Goal: Navigation & Orientation: Find specific page/section

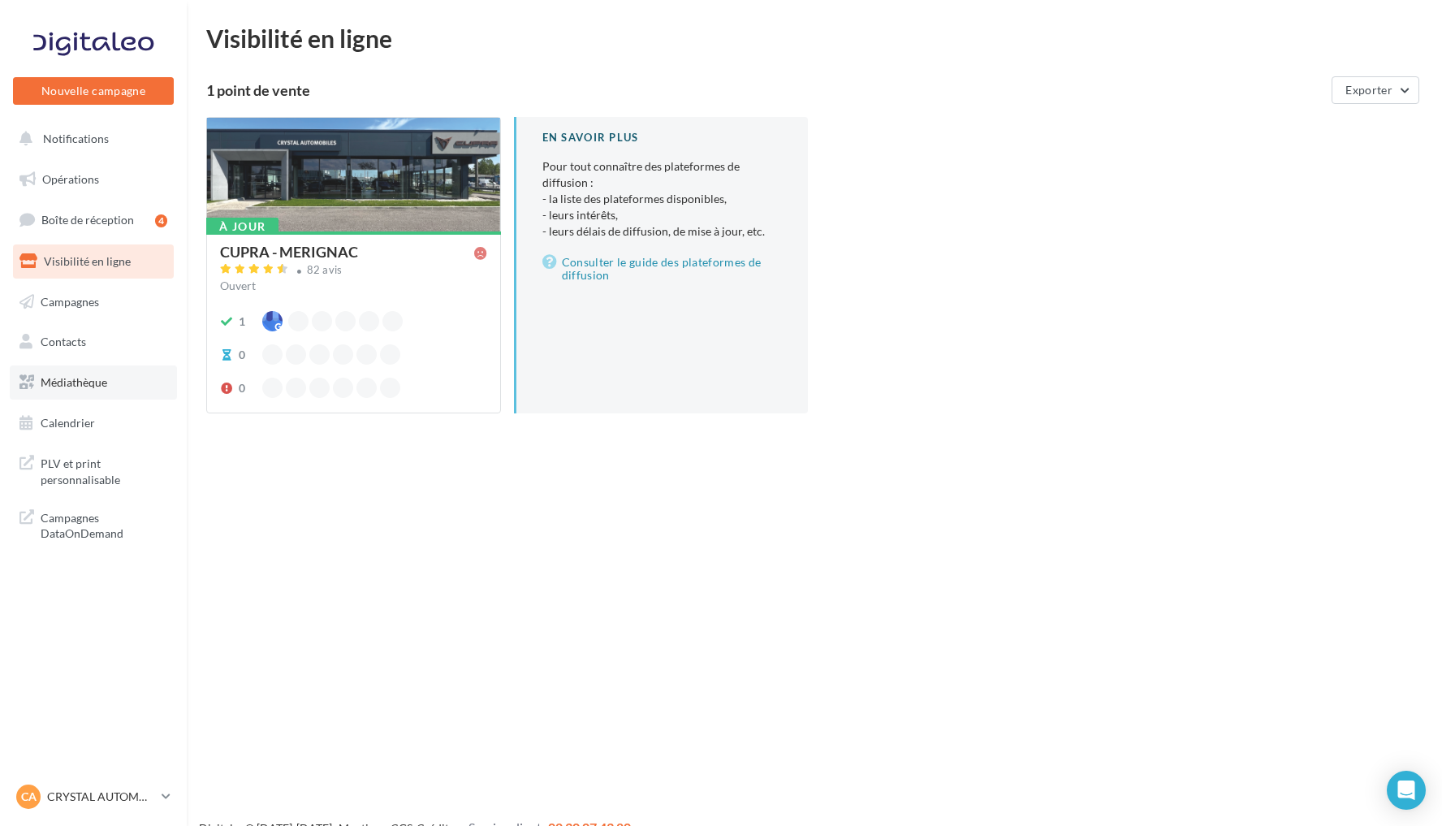
click at [128, 372] on link "Médiathèque" at bounding box center [93, 382] width 167 height 34
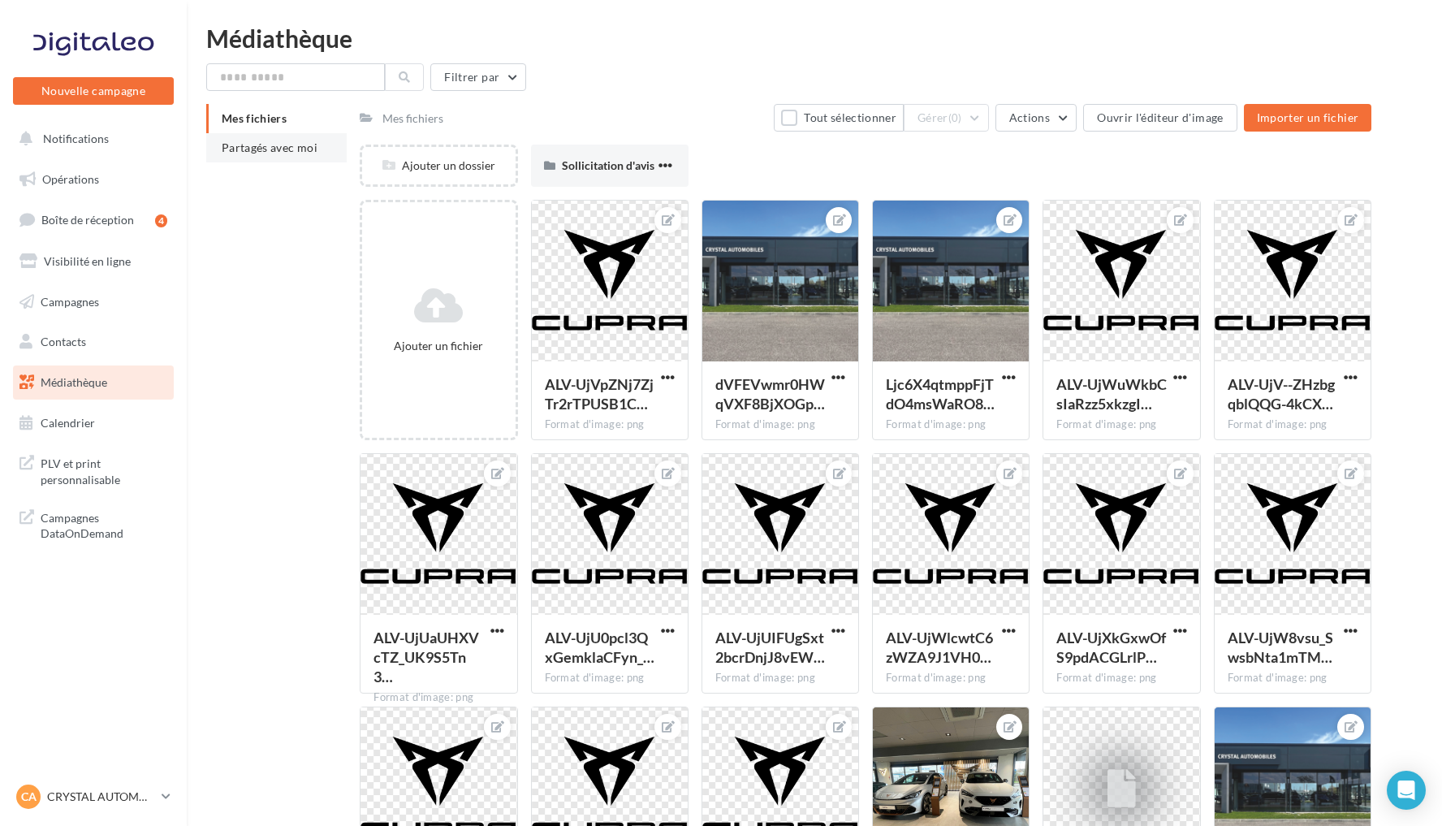
click at [264, 149] on span "Partagés avec moi" at bounding box center [270, 148] width 96 height 14
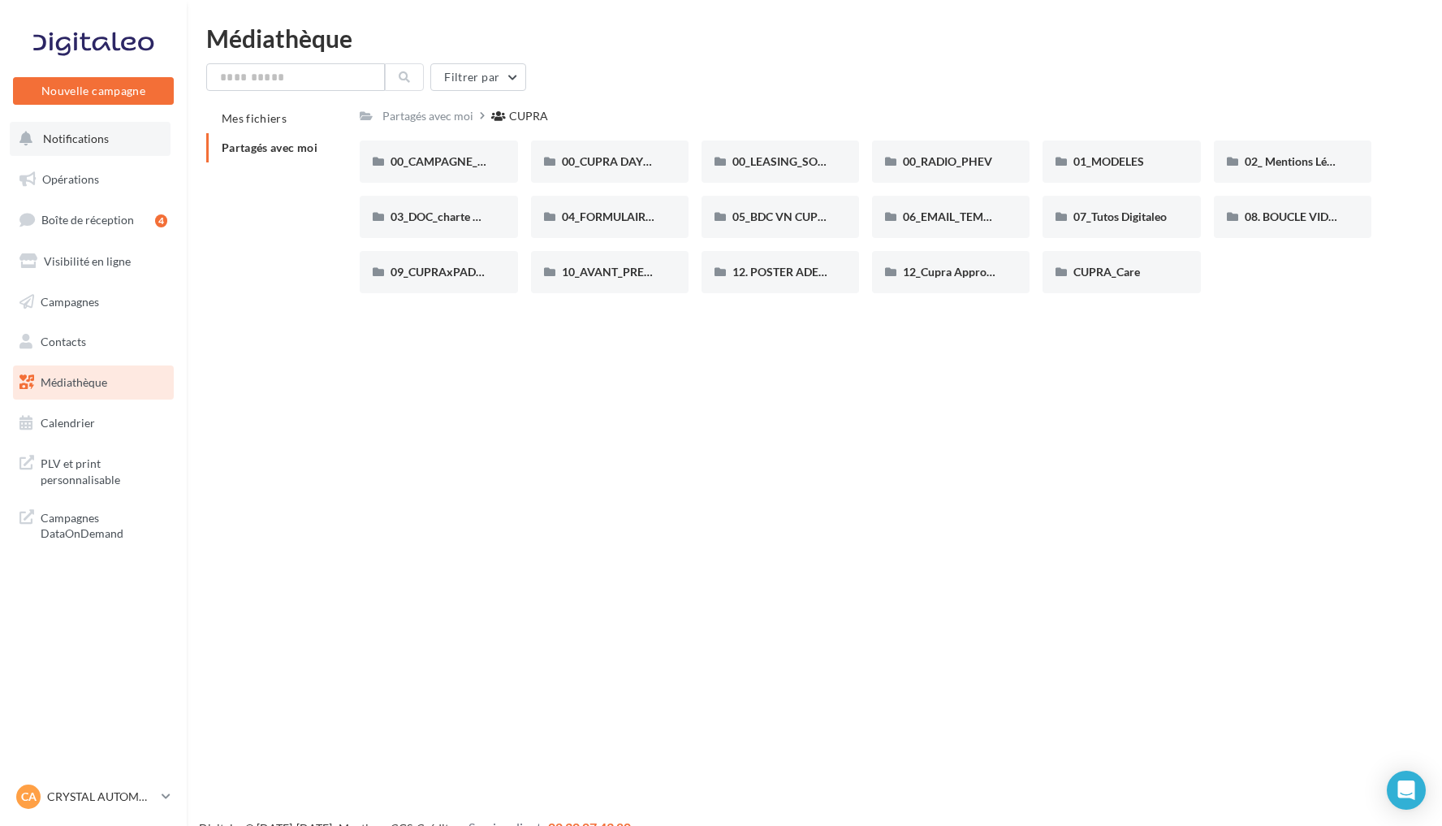
click at [128, 139] on button "Notifications" at bounding box center [90, 139] width 161 height 34
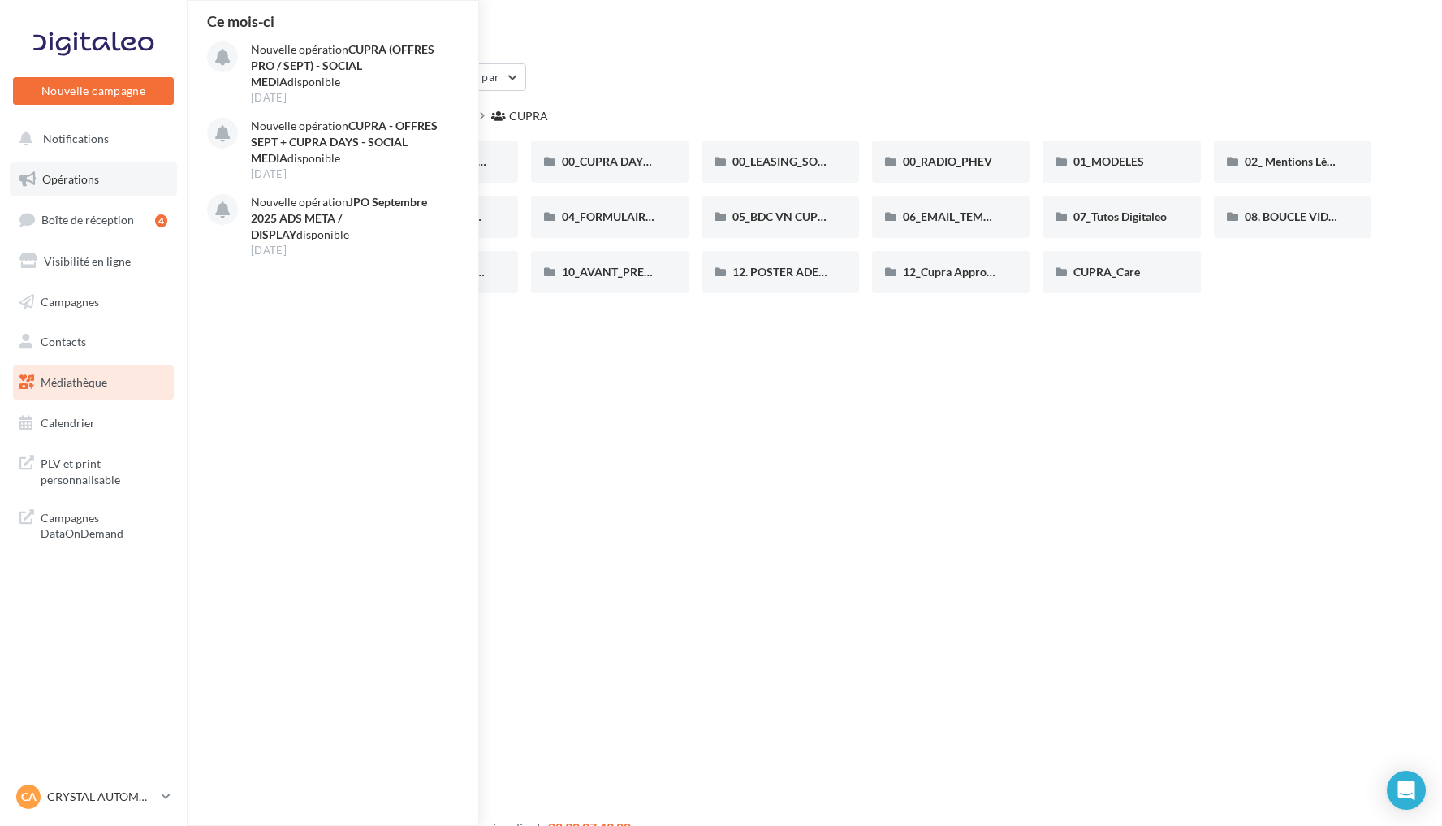
click at [110, 190] on link "Opérations" at bounding box center [93, 179] width 167 height 34
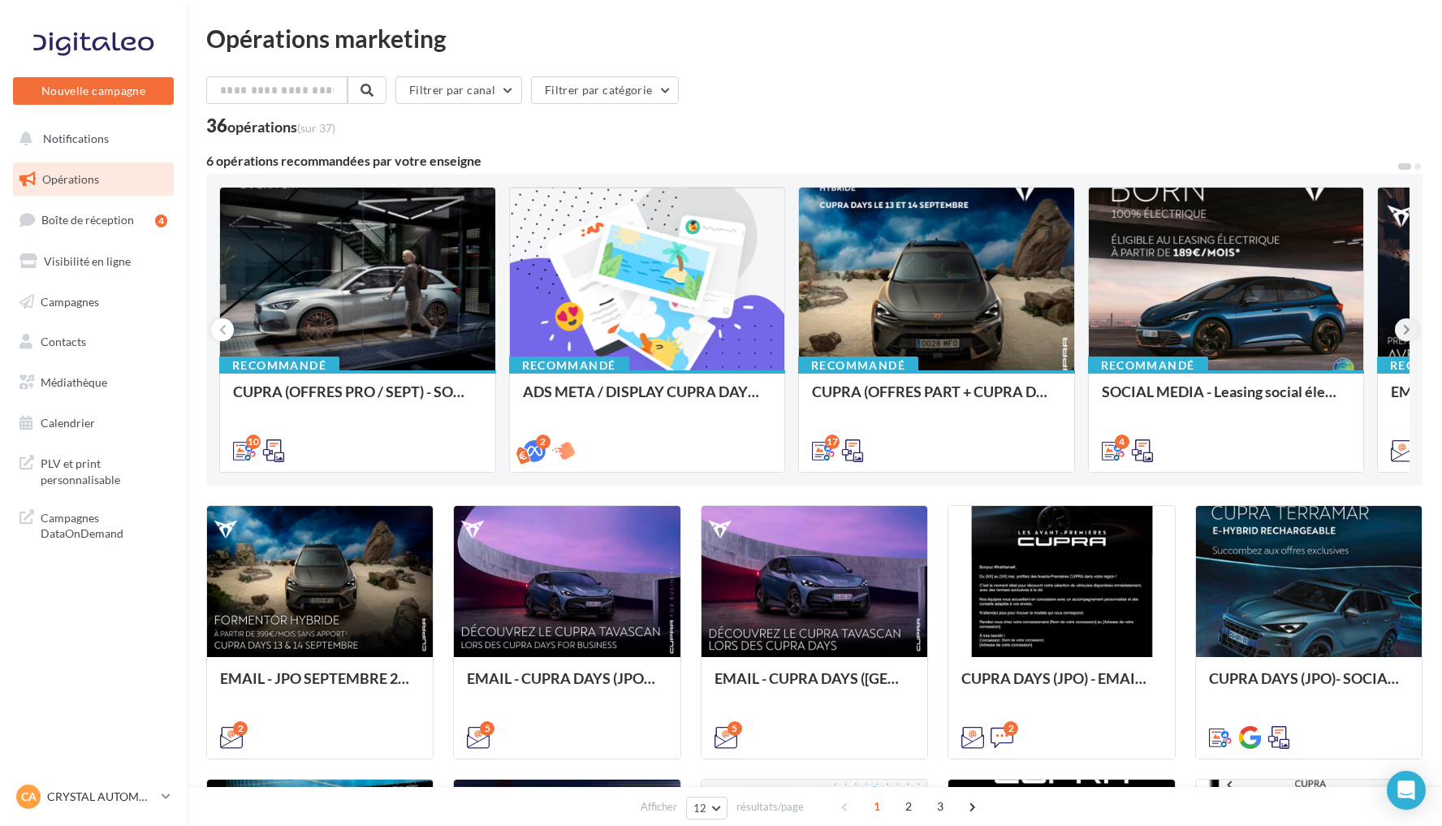
click at [1405, 330] on icon at bounding box center [1406, 330] width 7 height 16
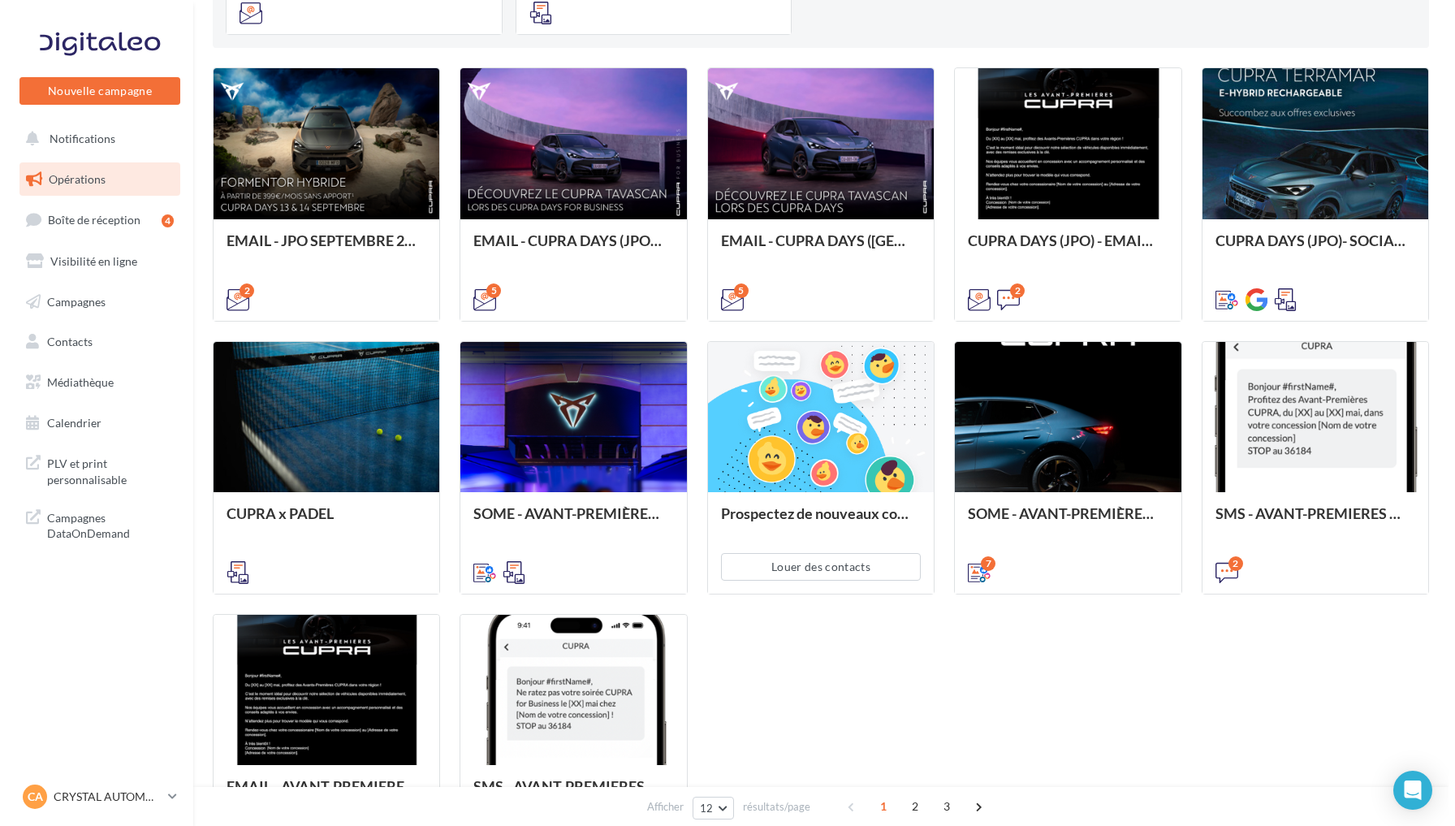
scroll to position [437, 0]
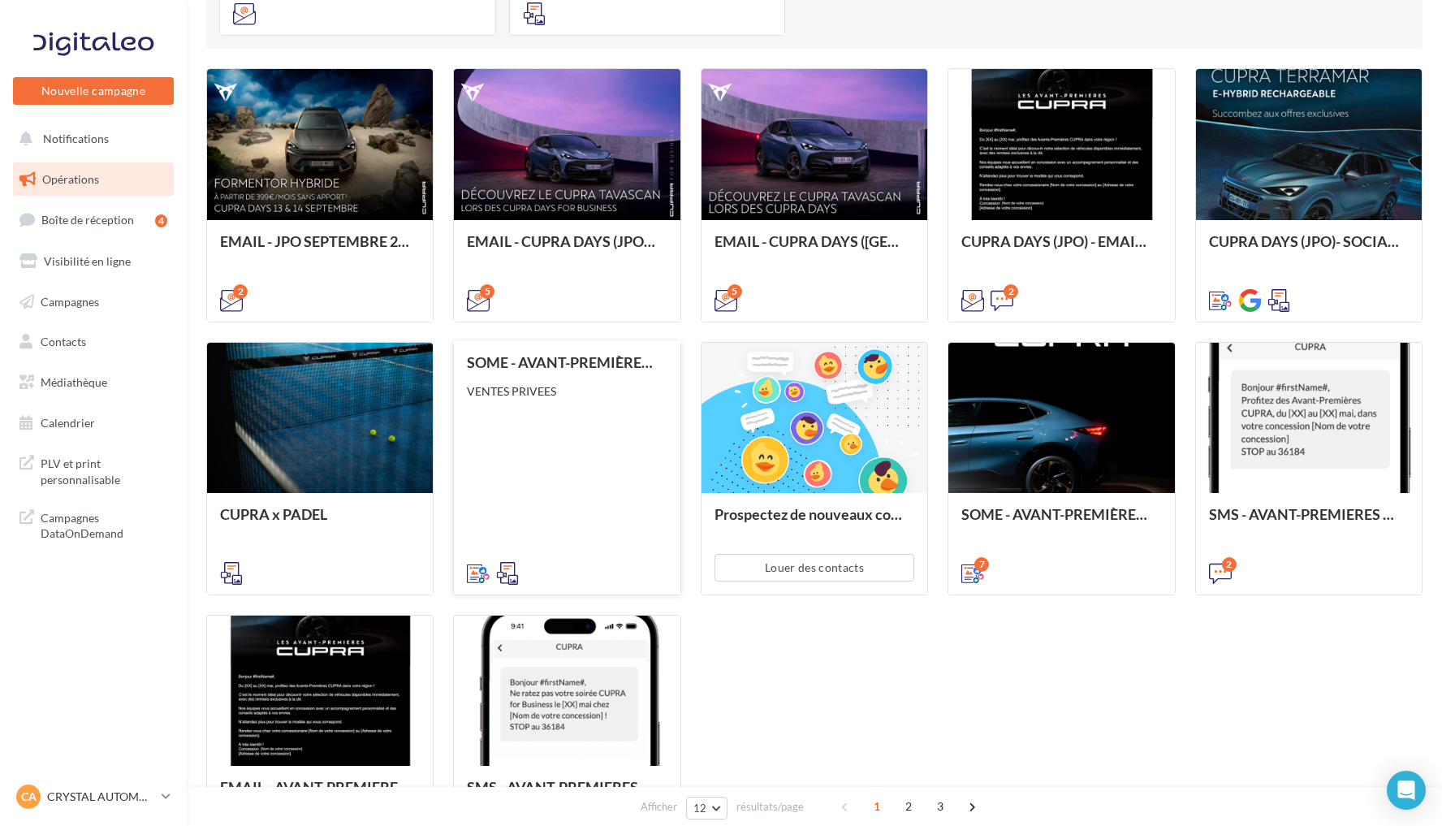
click at [581, 454] on div "SOME - AVANT-PREMIÈRES CUPRA FOR BUSINESS (VENTES PRIVEES) VENTES PRIVEES" at bounding box center [567, 467] width 200 height 226
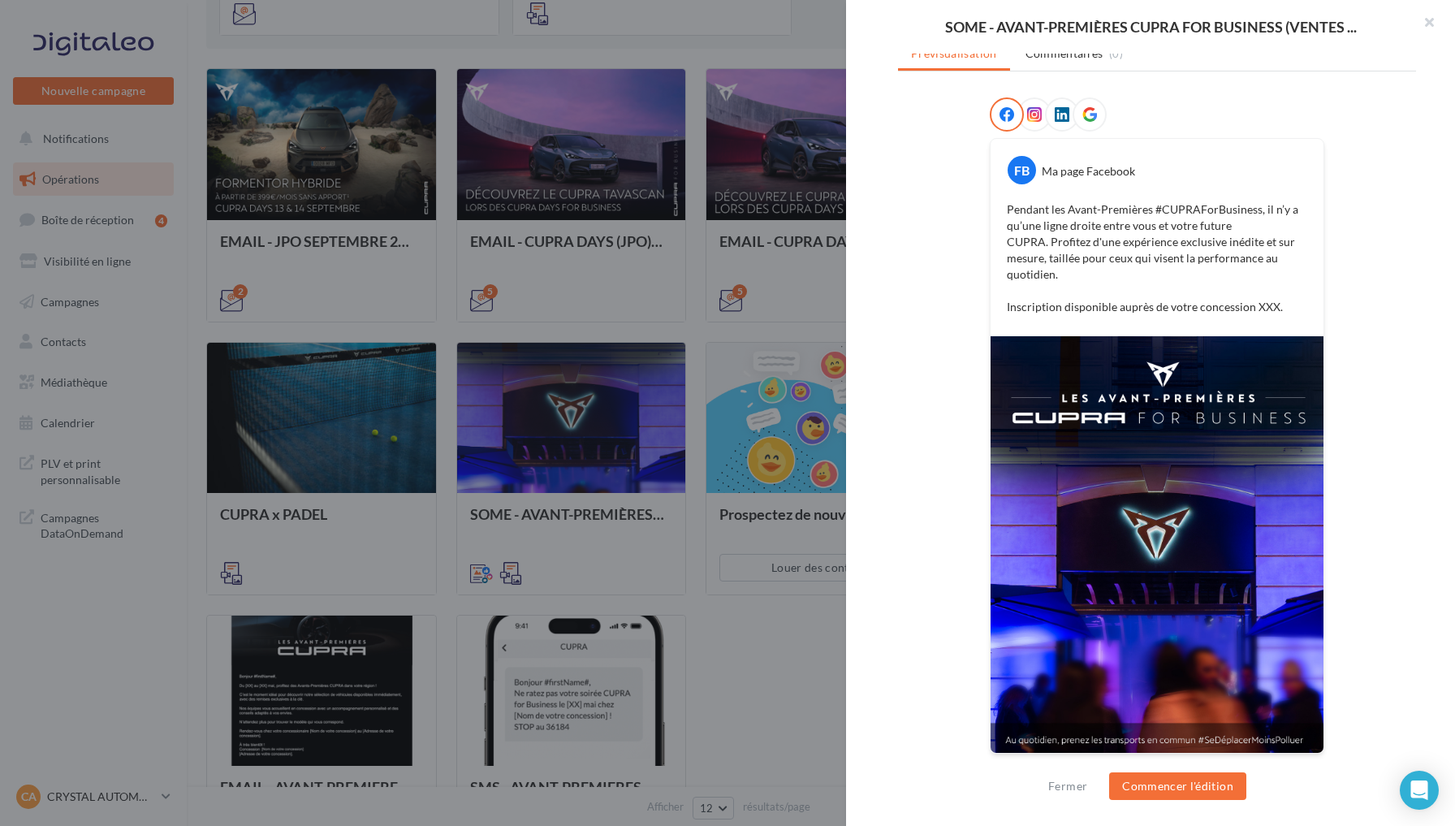
scroll to position [219, 0]
